Goal: Task Accomplishment & Management: Manage account settings

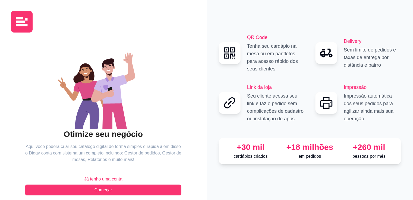
click at [107, 180] on span "Já tenho uma conta" at bounding box center [103, 179] width 38 height 7
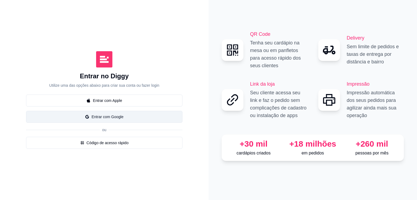
click at [121, 119] on button "Entrar com Google" at bounding box center [104, 117] width 156 height 12
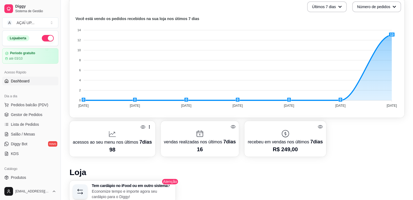
scroll to position [161, 0]
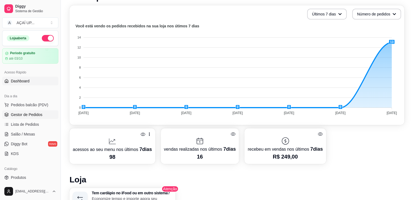
click at [35, 112] on span "Gestor de Pedidos" at bounding box center [26, 114] width 31 height 5
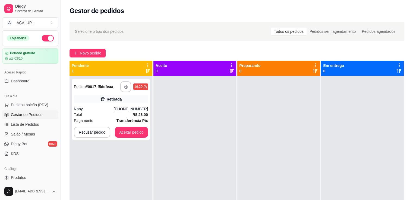
click at [126, 132] on button "Aceitar pedido" at bounding box center [131, 132] width 33 height 11
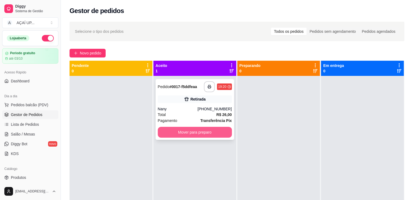
click at [211, 136] on button "Mover para preparo" at bounding box center [195, 132] width 74 height 11
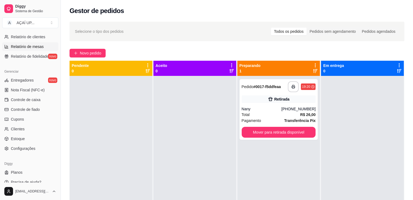
scroll to position [190, 0]
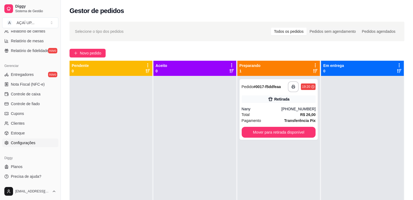
click at [23, 145] on link "Configurações" at bounding box center [30, 143] width 56 height 9
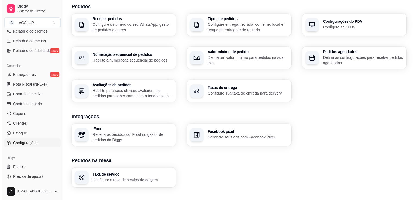
scroll to position [131, 0]
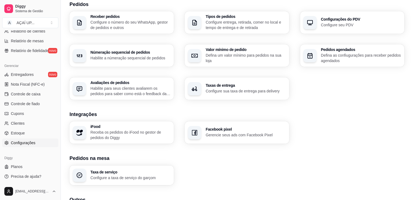
click at [237, 93] on p "Configure sua taxa de entrega para delivery" at bounding box center [245, 90] width 80 height 5
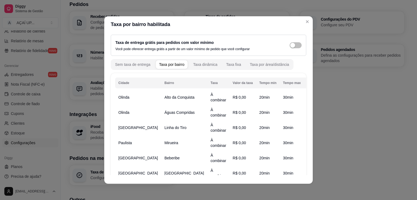
scroll to position [77, 0]
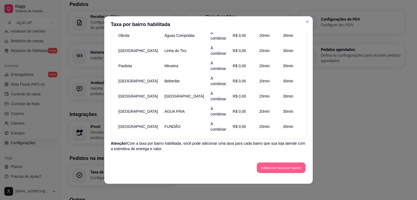
click at [276, 165] on button "Adicionar taxa por bairro" at bounding box center [281, 168] width 49 height 11
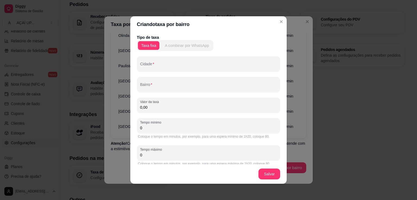
click at [182, 48] on div "A combinar por WhatsApp" at bounding box center [187, 45] width 44 height 5
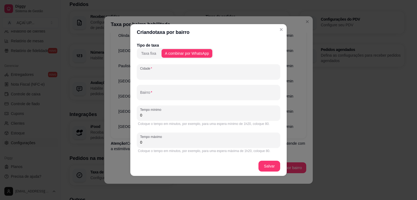
click at [175, 73] on input "Cidade" at bounding box center [208, 73] width 137 height 5
type input "OLINDA"
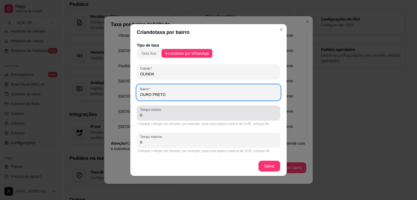
type input "OURO PRETO"
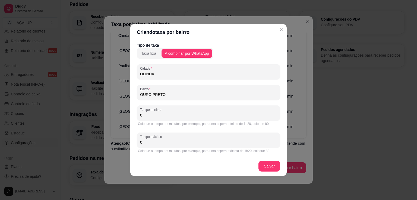
click at [161, 115] on input "0" at bounding box center [208, 115] width 137 height 5
type input "20"
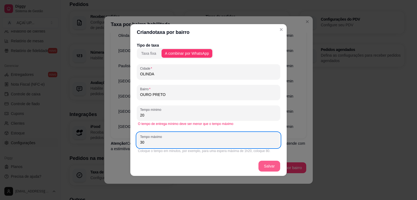
type input "30"
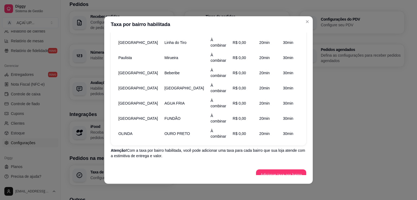
scroll to position [92, 0]
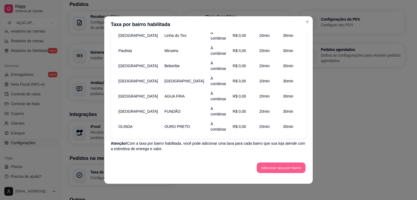
click at [269, 167] on button "Adicionar taxa por bairro" at bounding box center [281, 168] width 49 height 11
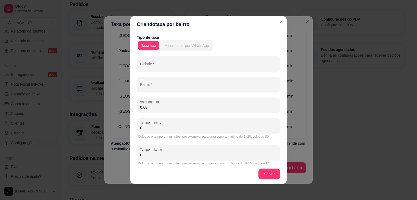
click at [191, 43] on div "A combinar por WhatsApp" at bounding box center [187, 45] width 44 height 5
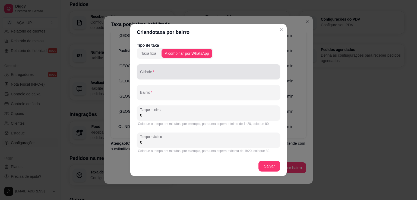
click at [179, 73] on input "Cidade" at bounding box center [208, 73] width 137 height 5
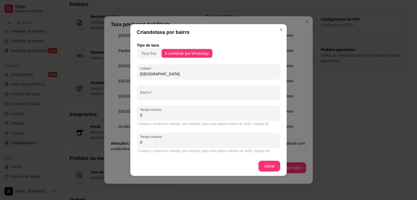
type input "[GEOGRAPHIC_DATA]"
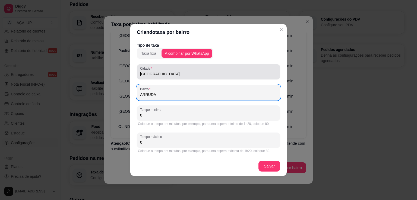
type input "ARRUDA"
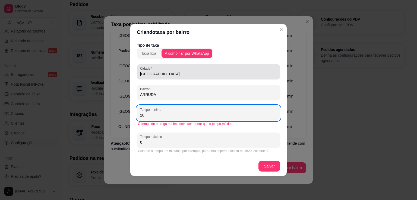
type input "20"
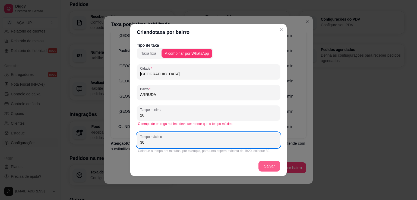
type input "30"
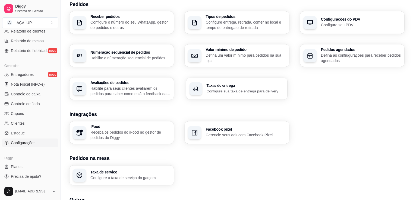
click at [211, 97] on div "Taxas de entrega Configure sua taxa de entrega para delivery" at bounding box center [236, 89] width 101 height 22
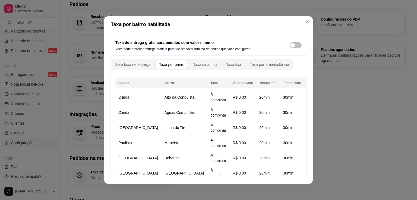
scroll to position [107, 0]
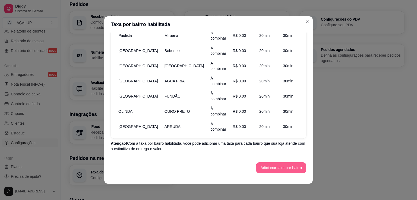
click at [269, 171] on button "Adicionar taxa por bairro" at bounding box center [281, 168] width 50 height 11
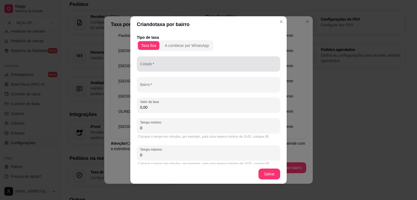
click at [170, 66] on input "Cidade" at bounding box center [208, 65] width 137 height 5
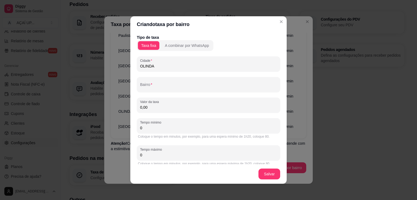
type input "OLINDA"
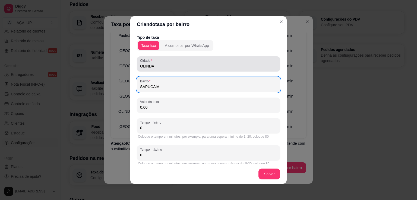
type input "SAPUCAIA"
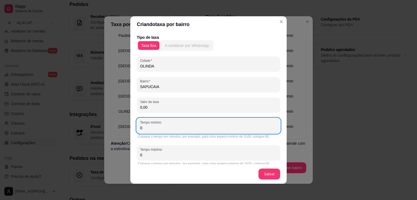
click at [177, 50] on button "A combinar por WhatsApp" at bounding box center [186, 45] width 51 height 9
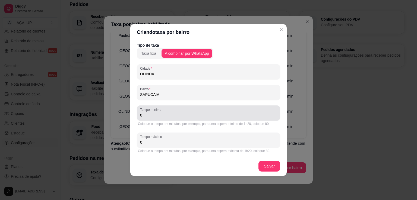
click at [161, 113] on input "0" at bounding box center [208, 115] width 137 height 5
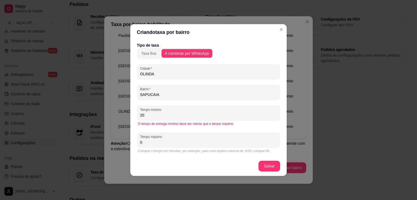
type input "20"
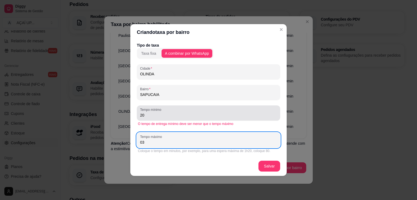
type input "0"
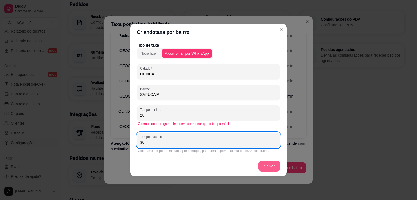
type input "30"
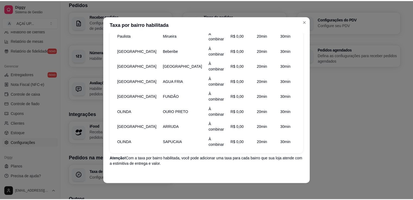
scroll to position [123, 0]
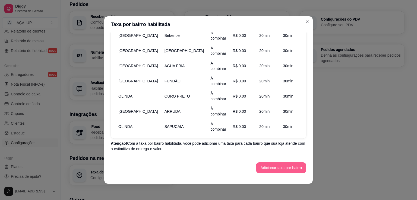
click at [258, 165] on button "Adicionar taxa por bairro" at bounding box center [281, 168] width 50 height 11
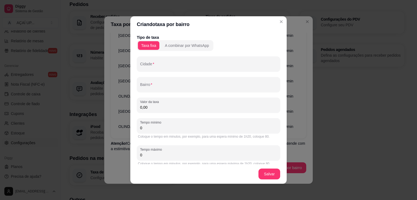
click at [182, 50] on div "Taxa fixa A combinar por WhatsApp" at bounding box center [175, 45] width 77 height 11
click at [190, 47] on div "A combinar por WhatsApp" at bounding box center [187, 45] width 44 height 5
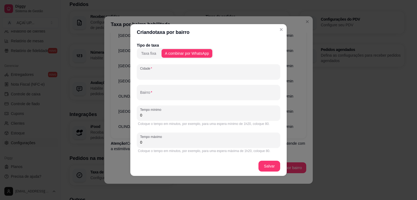
click at [178, 72] on input "Cidade" at bounding box center [208, 73] width 137 height 5
type input "OLINDA"
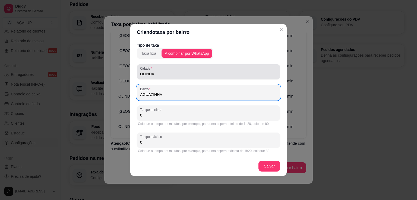
type input "AGUAZINHA"
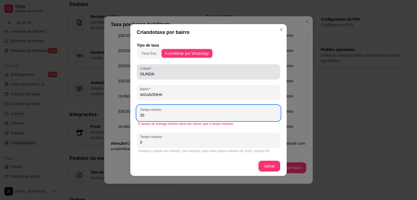
type input "20"
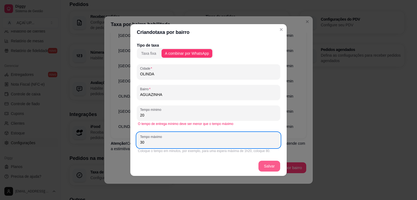
type input "30"
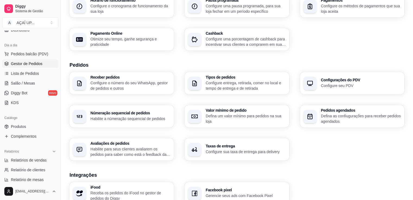
scroll to position [51, 0]
click at [31, 70] on link "Lista de Pedidos" at bounding box center [30, 73] width 56 height 9
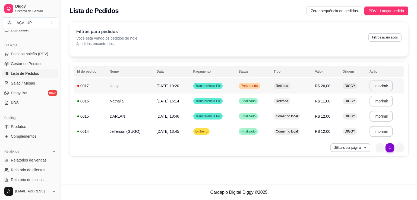
click at [205, 87] on span "Transferência Pix" at bounding box center [207, 86] width 27 height 4
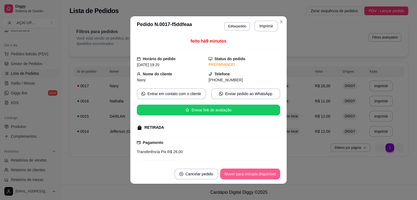
click at [232, 176] on button "Mover para retirada disponível" at bounding box center [250, 174] width 60 height 11
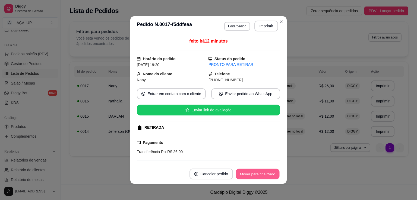
click at [258, 172] on button "Mover para finalizado" at bounding box center [258, 174] width 44 height 11
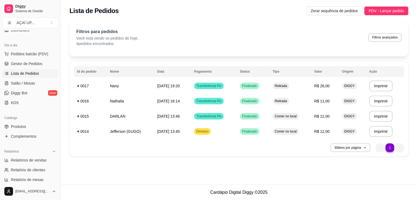
click at [279, 22] on div "Filtros para pedidos Você está vendo os pedidos de hoje. 4 pedidos encontrados …" at bounding box center [238, 39] width 339 height 35
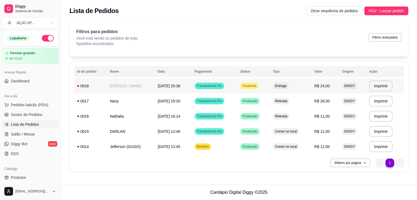
click at [173, 85] on span "[DATE] 20:36" at bounding box center [169, 86] width 23 height 4
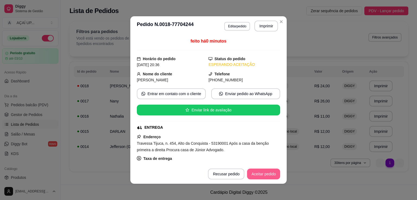
click at [257, 176] on button "Aceitar pedido" at bounding box center [263, 174] width 33 height 11
click at [257, 176] on button "Mover para preparo" at bounding box center [258, 174] width 41 height 11
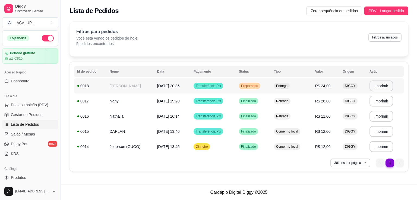
click at [150, 86] on td "[PERSON_NAME]" at bounding box center [129, 85] width 47 height 15
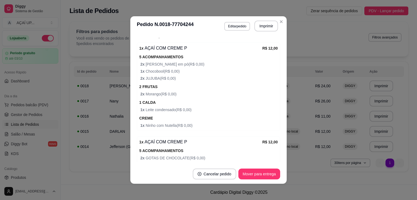
scroll to position [181, 0]
